Goal: Task Accomplishment & Management: Use online tool/utility

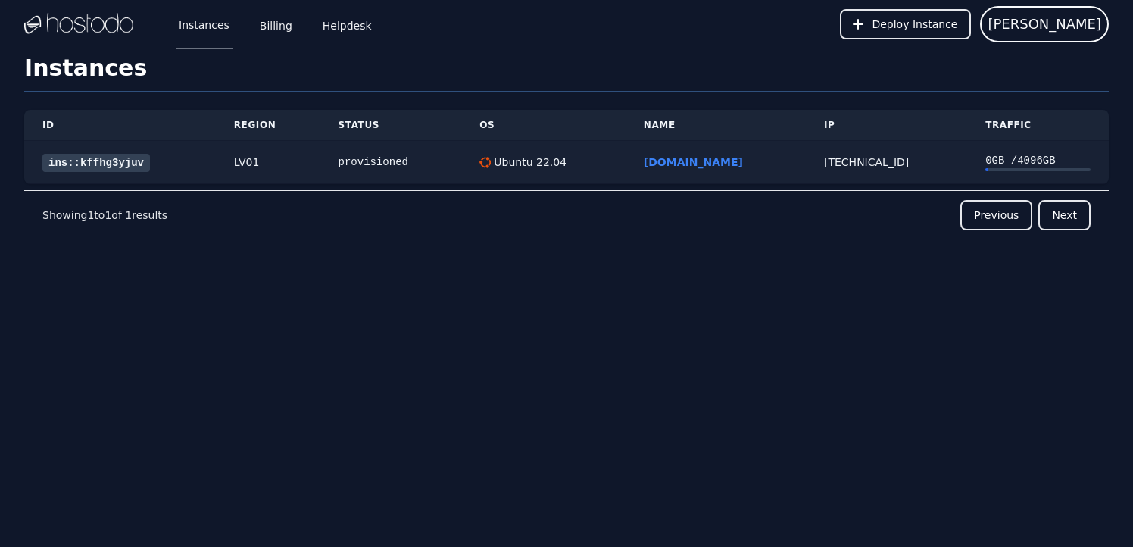
click at [106, 168] on link "ins::kffhg3yjuv" at bounding box center [96, 163] width 108 height 18
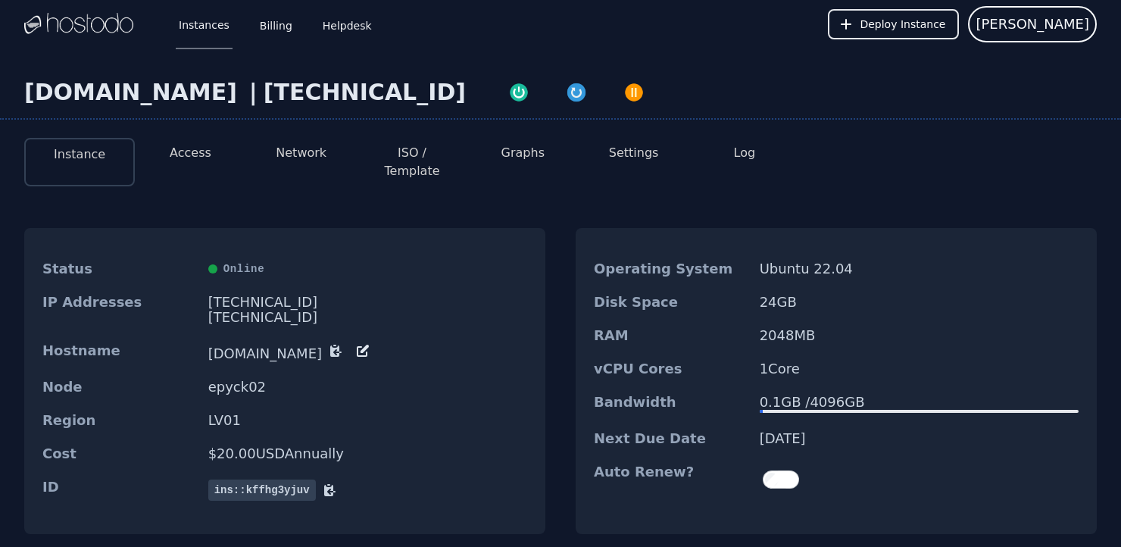
click at [200, 151] on button "Access" at bounding box center [191, 153] width 42 height 18
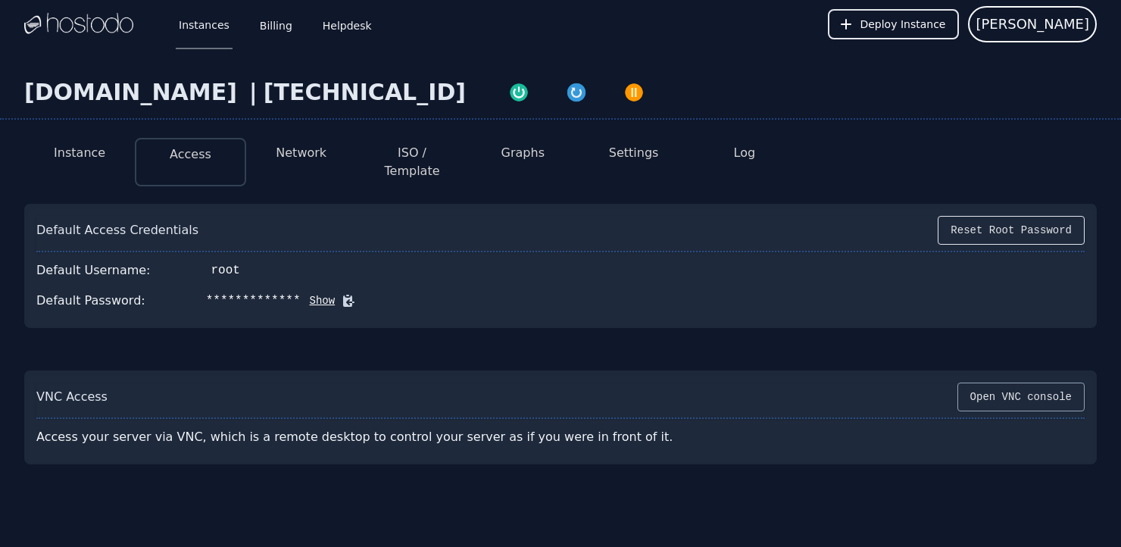
click at [1054, 383] on button "Open VNC console" at bounding box center [1020, 397] width 127 height 29
